Goal: Find specific page/section: Find specific page/section

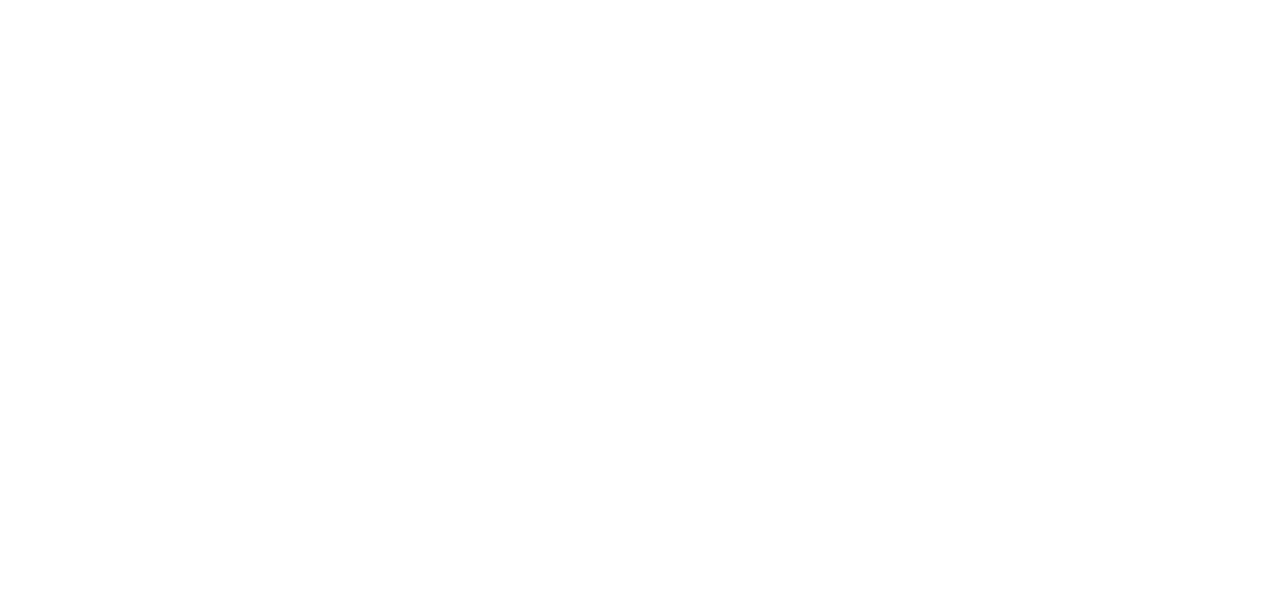
drag, startPoint x: 0, startPoint y: 0, endPoint x: 496, endPoint y: 253, distance: 556.3
click at [496, 254] on div at bounding box center [633, 166] width 1236 height 333
drag, startPoint x: 495, startPoint y: 253, endPoint x: 307, endPoint y: 218, distance: 190.4
drag, startPoint x: 307, startPoint y: 218, endPoint x: 264, endPoint y: 255, distance: 57.2
click at [263, 258] on div at bounding box center [633, 166] width 1236 height 333
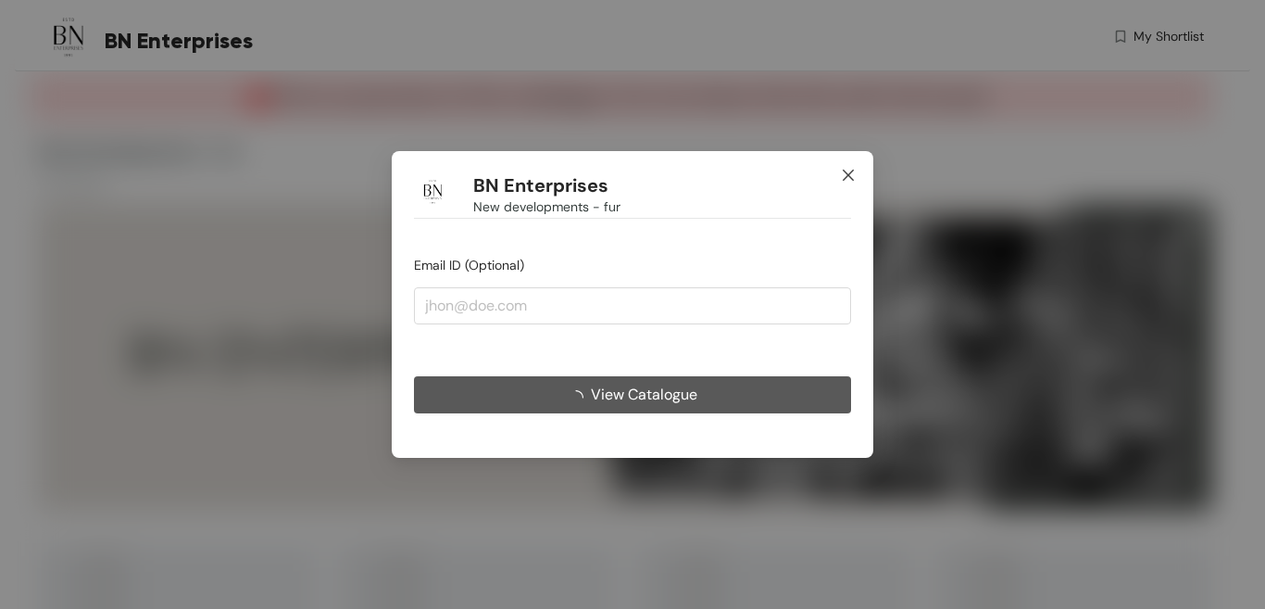
click at [846, 168] on span "Close" at bounding box center [848, 176] width 50 height 50
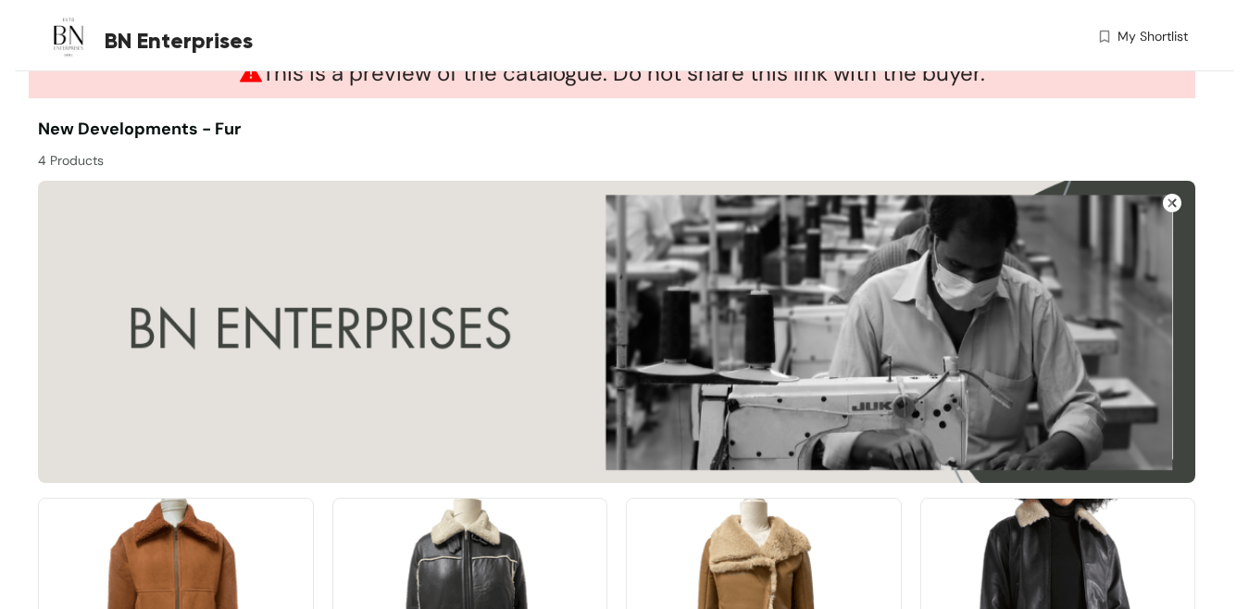
scroll to position [241, 0]
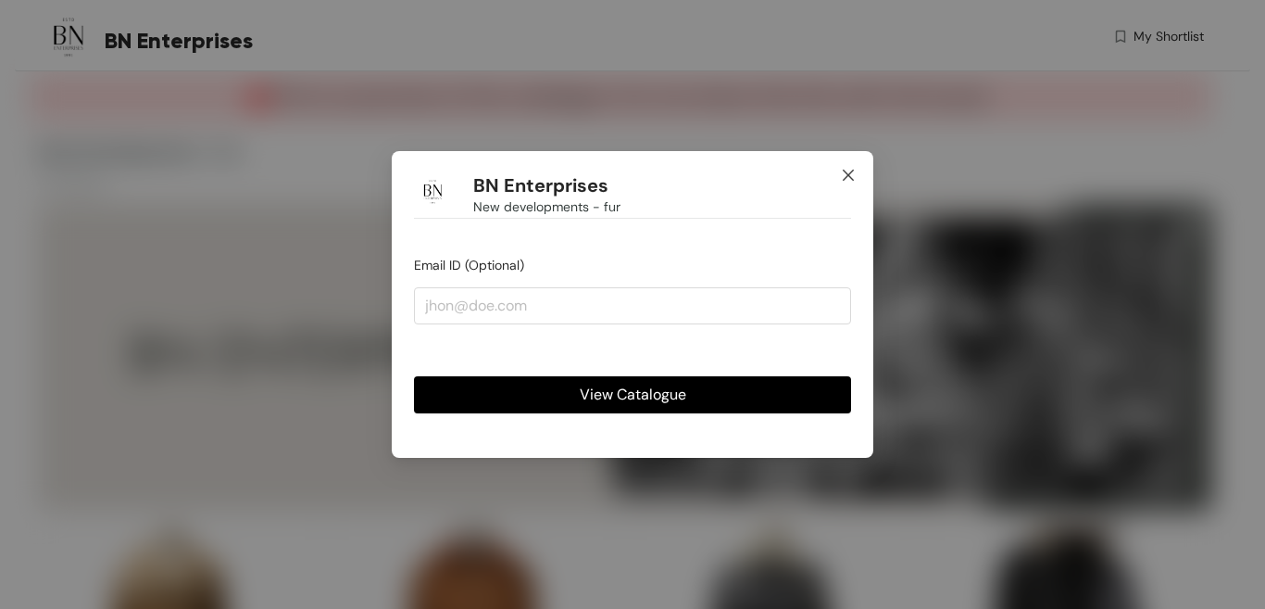
click at [834, 171] on span "Close" at bounding box center [848, 176] width 50 height 50
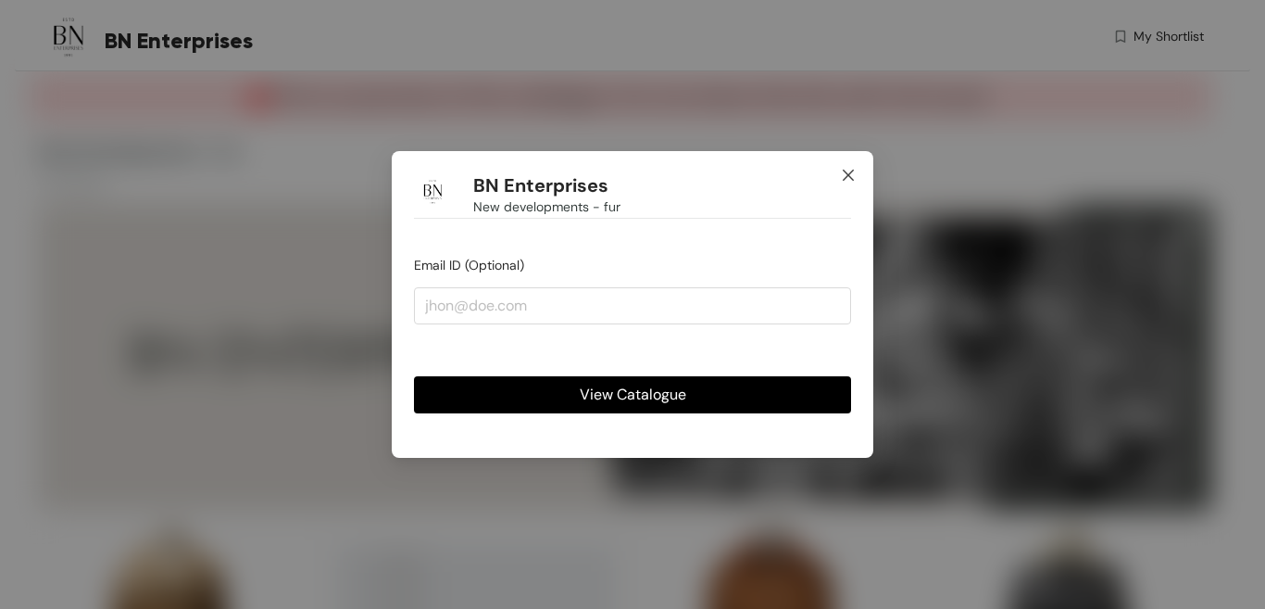
click at [850, 170] on icon "close" at bounding box center [848, 175] width 15 height 15
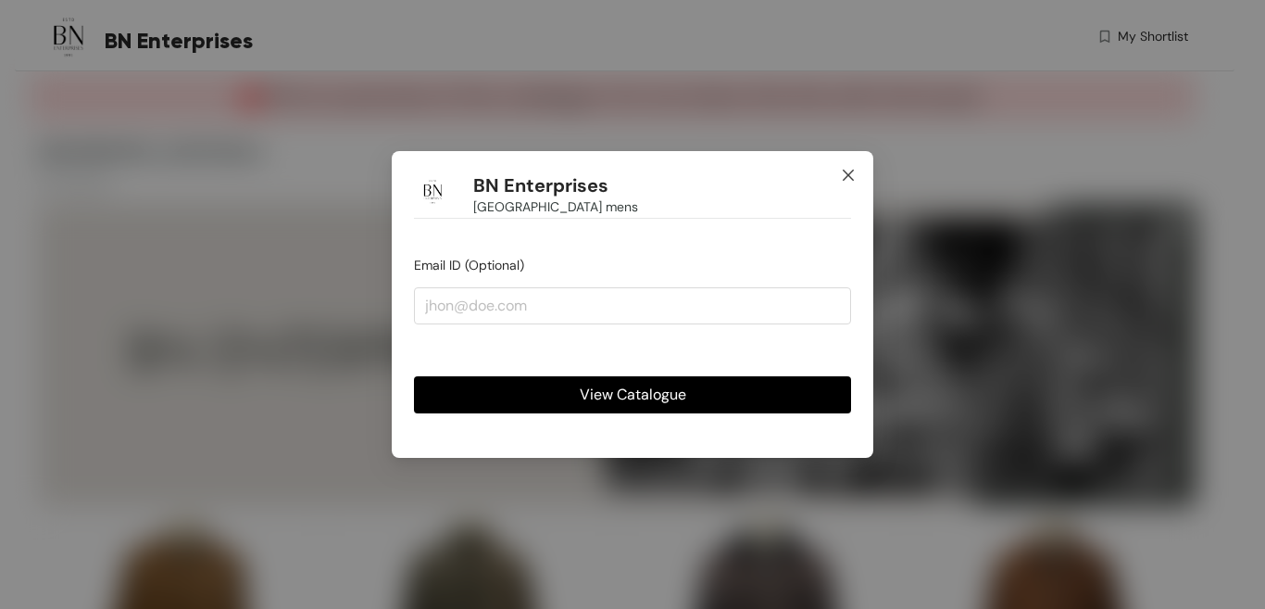
drag, startPoint x: 847, startPoint y: 182, endPoint x: 346, endPoint y: 1, distance: 532.6
click at [847, 181] on icon "close" at bounding box center [848, 175] width 15 height 15
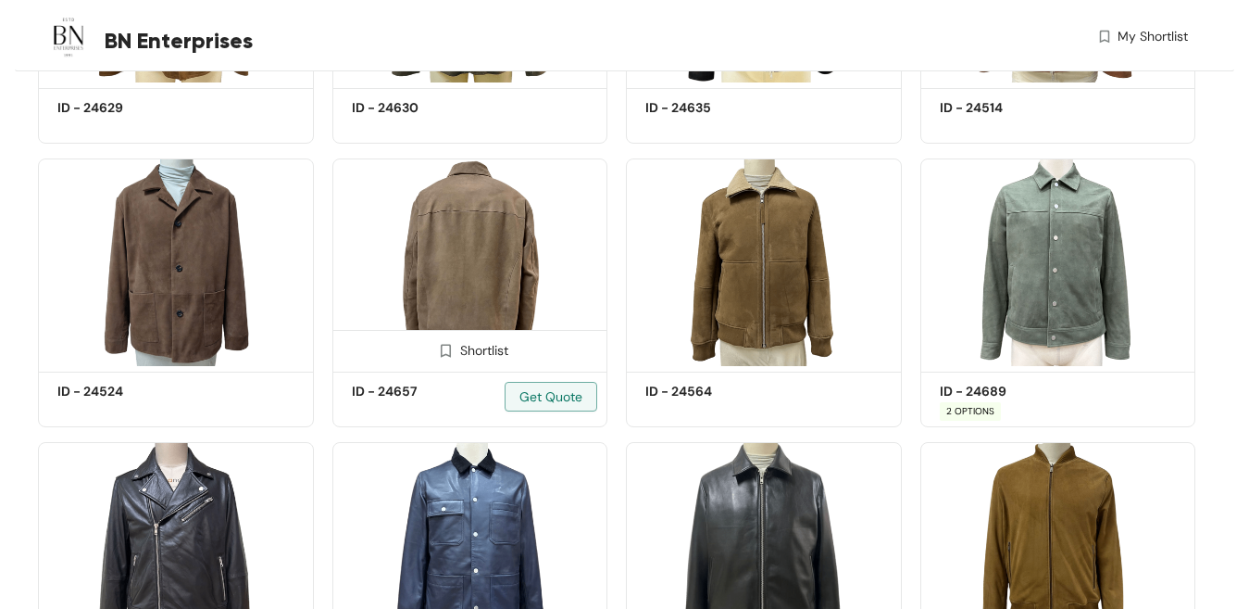
scroll to position [648, 0]
